Goal: Task Accomplishment & Management: Use online tool/utility

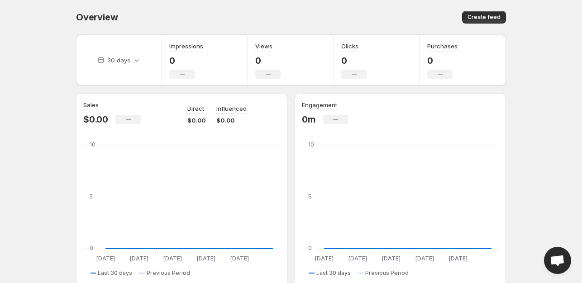
click at [485, 22] on button "Create feed" at bounding box center [484, 17] width 44 height 13
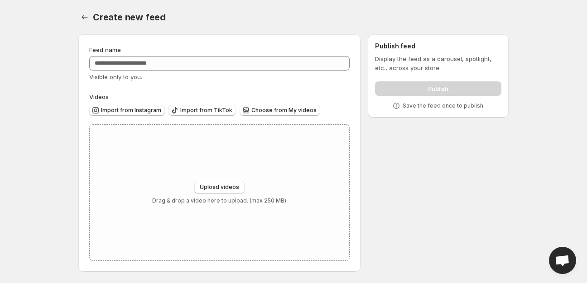
click at [80, 18] on button "Settings" at bounding box center [84, 17] width 13 height 13
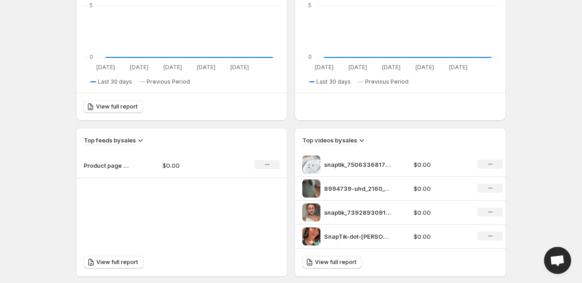
scroll to position [201, 0]
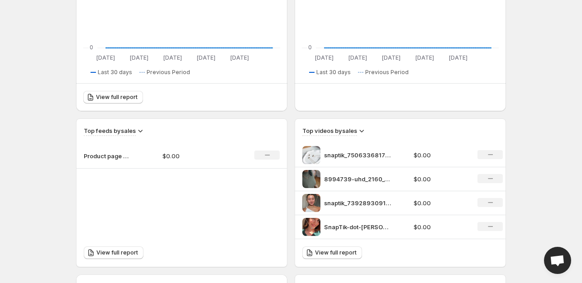
click at [391, 132] on div "Top videos by sales" at bounding box center [400, 131] width 196 height 10
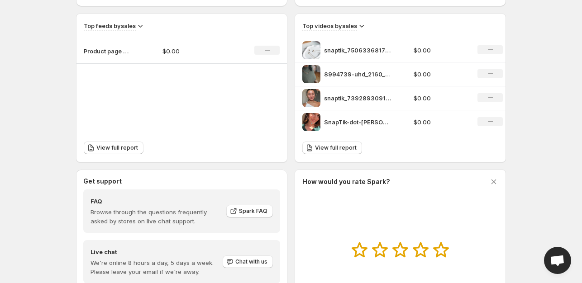
scroll to position [310, 0]
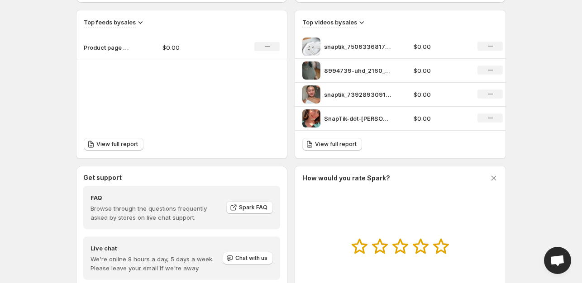
click at [347, 147] on span "View full report" at bounding box center [336, 144] width 42 height 7
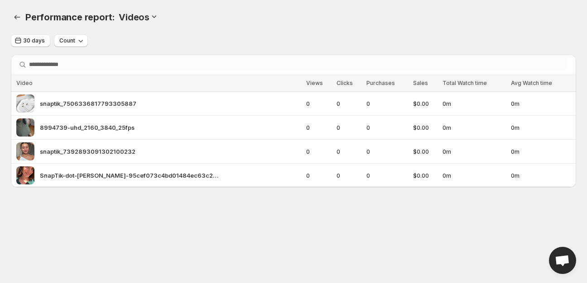
click at [322, 8] on div "Performance report: . This page is ready Performance report: Videos" at bounding box center [293, 17] width 565 height 34
click at [69, 41] on span "Count" at bounding box center [67, 40] width 16 height 7
click at [19, 20] on icon "Performance report" at bounding box center [17, 17] width 9 height 9
